Goal: Find specific page/section: Find specific page/section

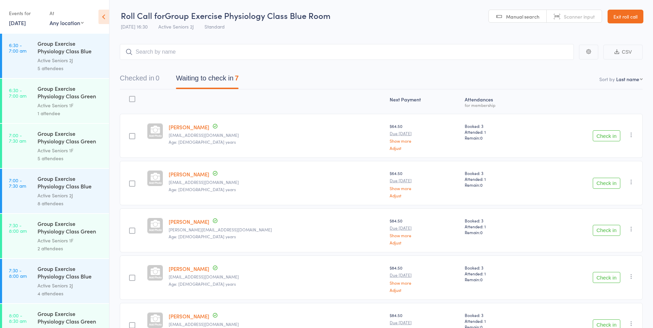
click at [631, 9] on header "Roll Call for Group Exercise Physiology Class Blue Room 17 Sep 16:30 Active Sen…" at bounding box center [380, 17] width 543 height 34
click at [629, 14] on link "Exit roll call" at bounding box center [625, 17] width 36 height 14
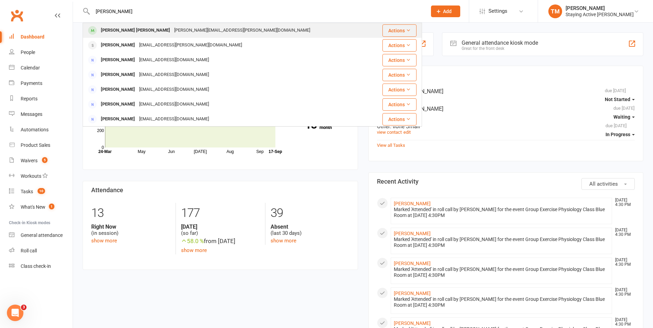
type input "[PERSON_NAME]"
click at [201, 25] on div "[PERSON_NAME] Lan Cheng [EMAIL_ADDRESS][PERSON_NAME][DOMAIN_NAME]" at bounding box center [227, 30] width 289 height 14
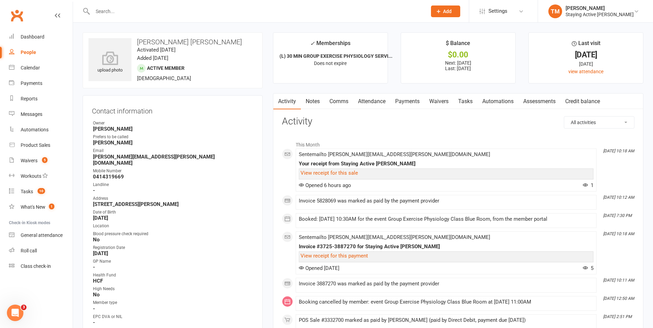
click at [411, 104] on link "Payments" at bounding box center [407, 102] width 34 height 16
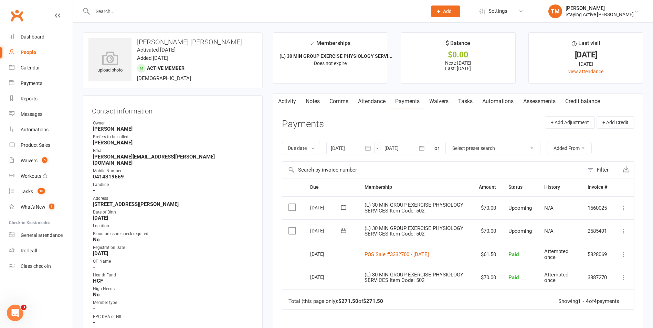
click at [243, 17] on div at bounding box center [252, 11] width 339 height 22
click at [245, 9] on input "text" at bounding box center [255, 12] width 331 height 10
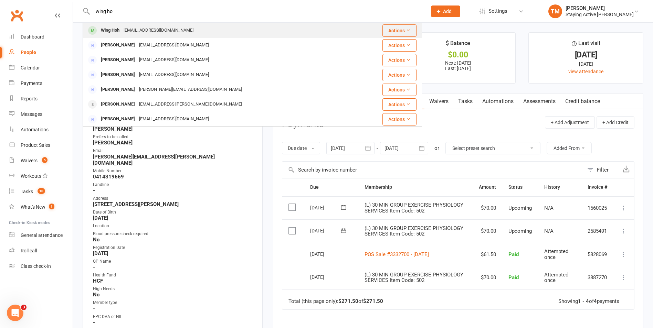
type input "wing ho"
click at [169, 36] on div "Wing Hoh [EMAIL_ADDRESS][DOMAIN_NAME]" at bounding box center [223, 30] width 281 height 14
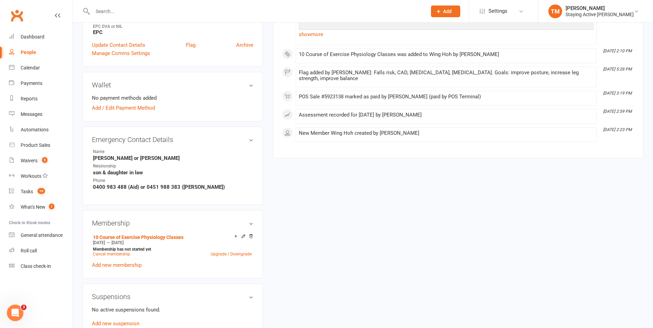
scroll to position [310, 0]
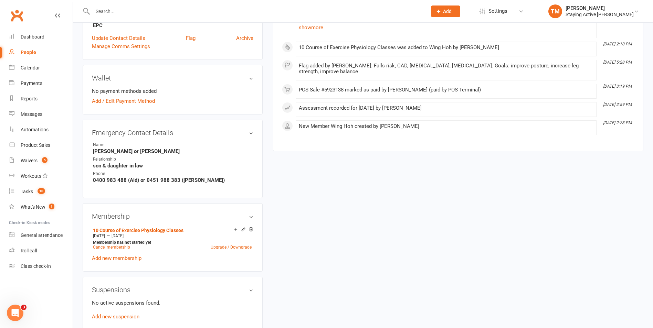
click at [243, 229] on icon at bounding box center [243, 229] width 5 height 5
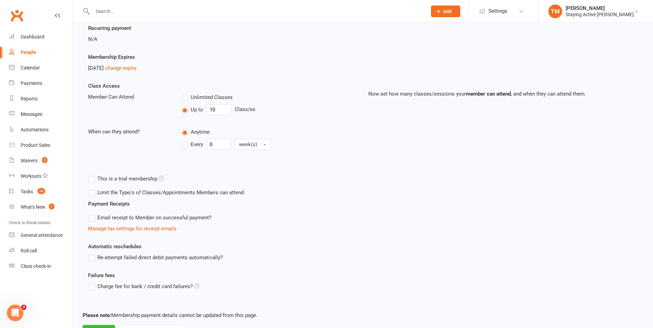
scroll to position [131, 0]
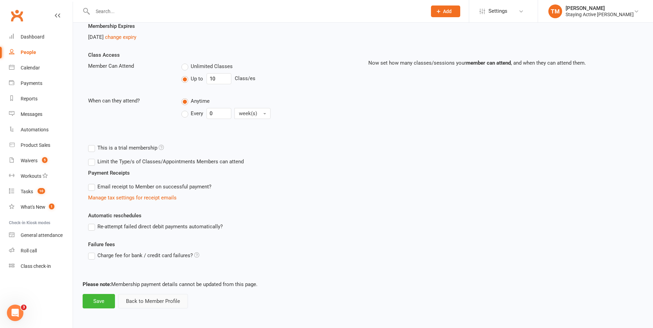
click at [176, 300] on button "Back to Member Profile" at bounding box center [153, 301] width 70 height 14
